Goal: Information Seeking & Learning: Learn about a topic

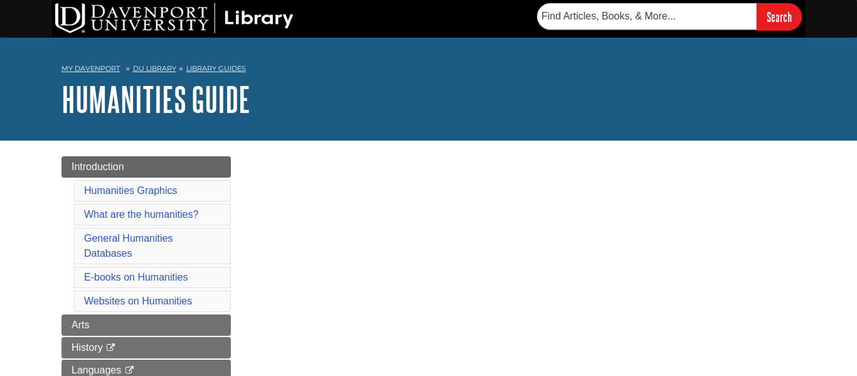
scroll to position [1229, 0]
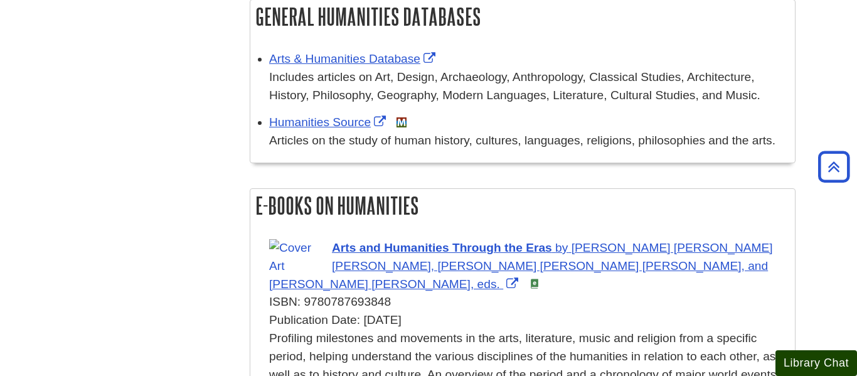
click at [844, 362] on button "Library Chat" at bounding box center [817, 363] width 82 height 26
click at [659, 17] on h2 "General Humanities Databases" at bounding box center [522, 16] width 545 height 33
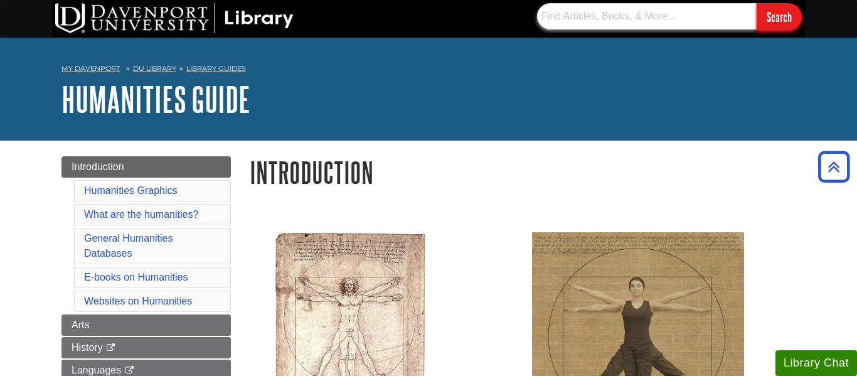
click at [617, 22] on input "text" at bounding box center [647, 16] width 220 height 26
click at [631, 19] on input "text" at bounding box center [647, 16] width 220 height 26
paste input "human beings and free will"
type input "human beings and free will"
click at [757, 3] on input "Search" at bounding box center [779, 16] width 45 height 27
